Goal: Find specific page/section: Find specific page/section

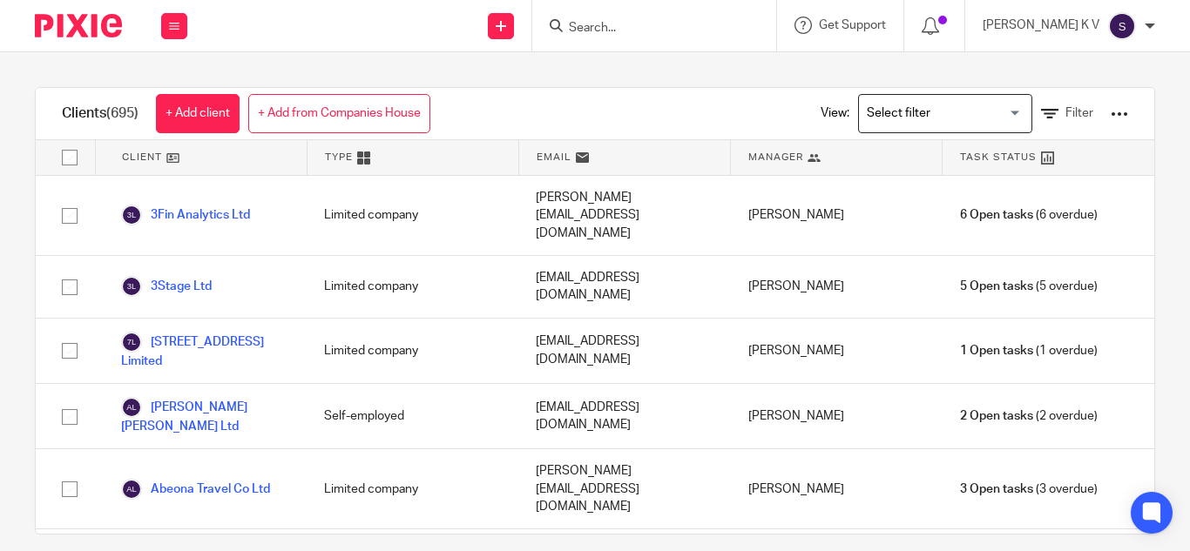
click at [666, 22] on input "Search" at bounding box center [645, 29] width 157 height 16
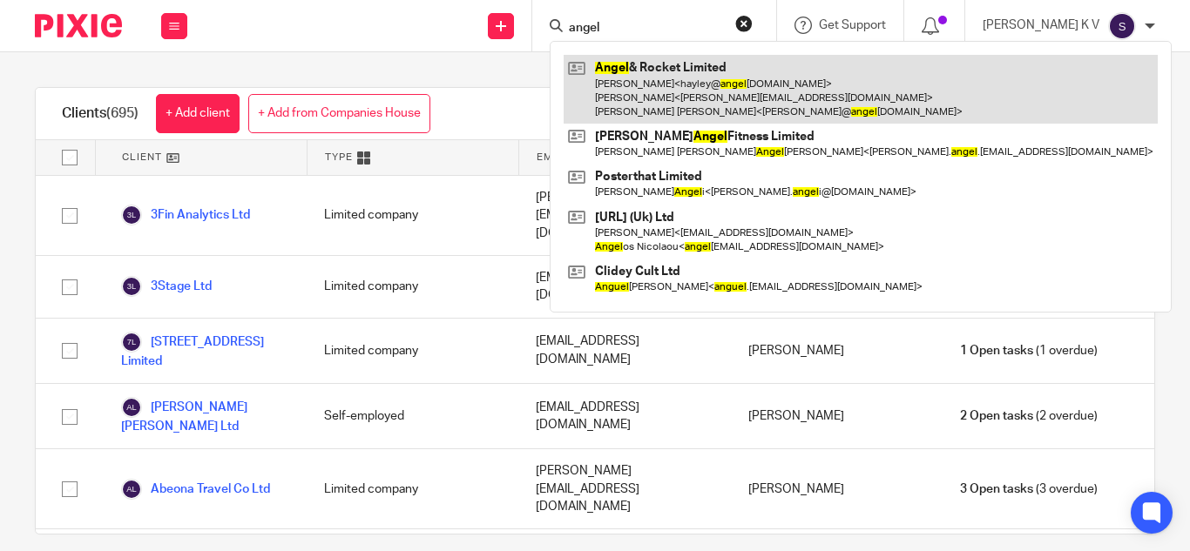
type input "angel"
click at [692, 102] on link at bounding box center [861, 89] width 594 height 69
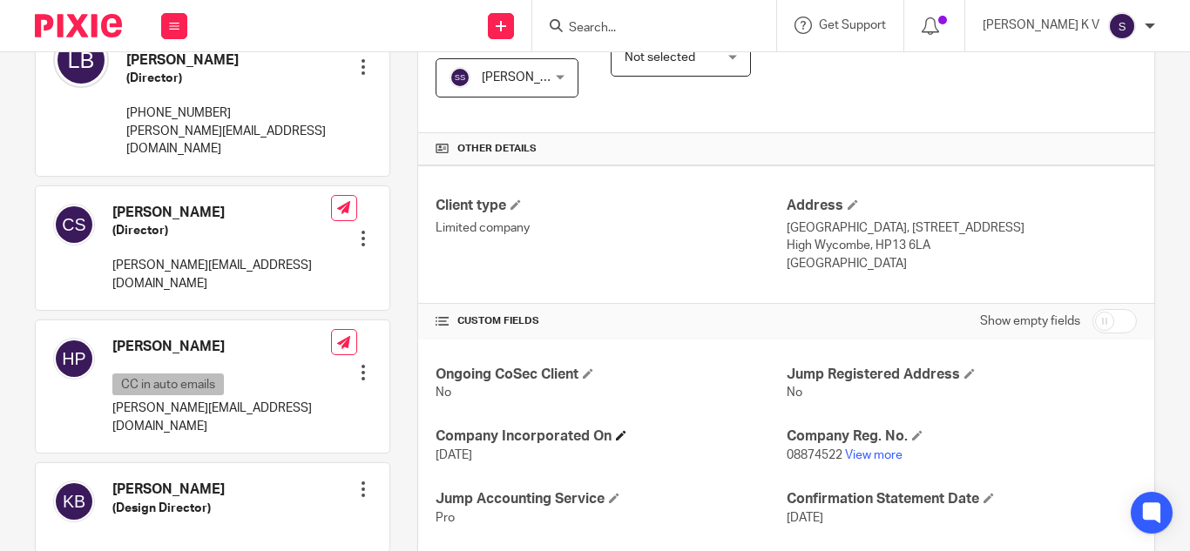
scroll to position [523, 0]
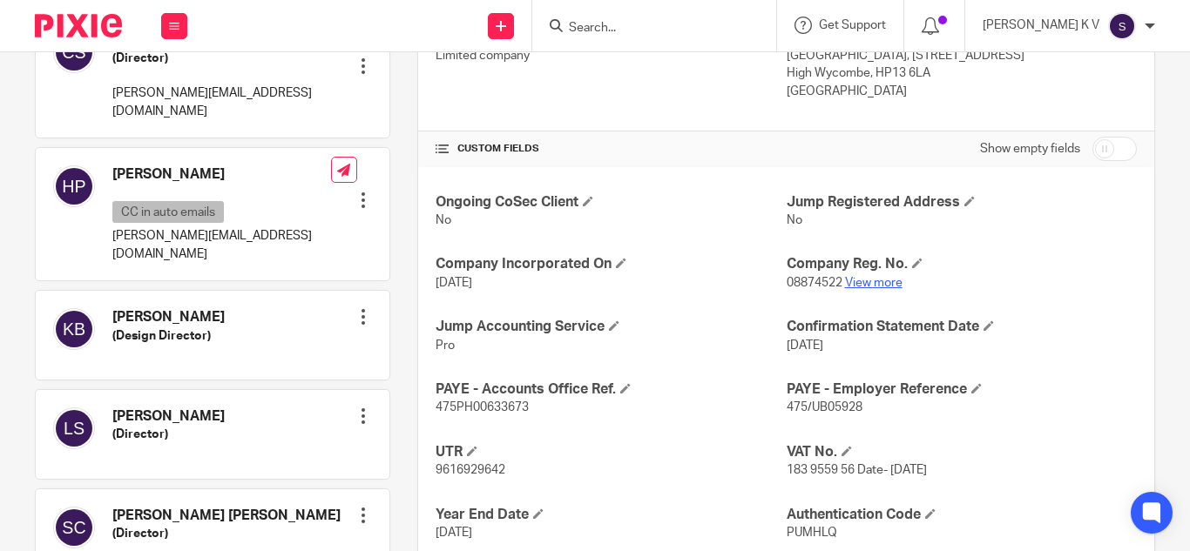
click at [864, 280] on link "View more" at bounding box center [873, 283] width 57 height 12
